Goal: Navigation & Orientation: Find specific page/section

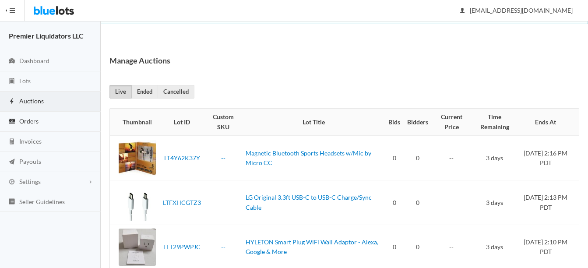
click at [22, 118] on span "Orders" at bounding box center [28, 120] width 19 height 7
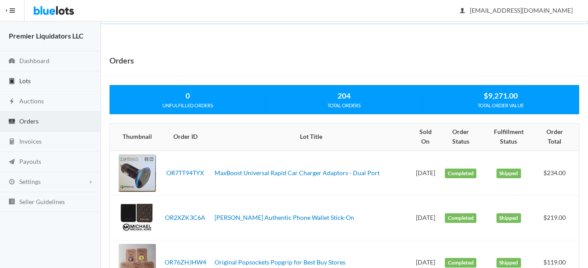
click at [24, 79] on span "Lots" at bounding box center [24, 80] width 11 height 7
